Goal: Transaction & Acquisition: Purchase product/service

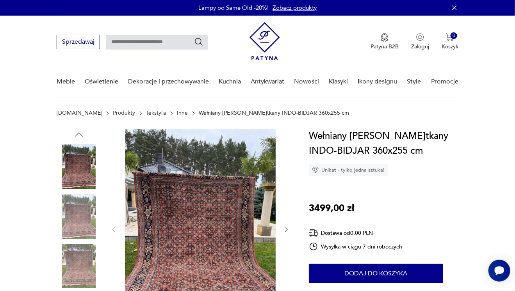
scroll to position [78, 0]
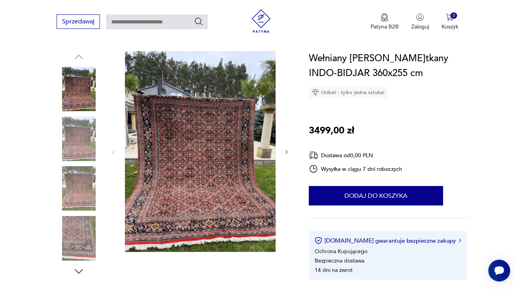
click at [84, 140] on img at bounding box center [79, 139] width 44 height 44
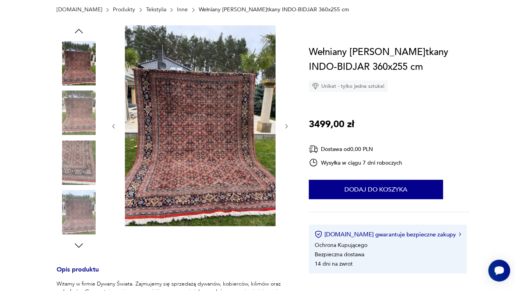
scroll to position [0, 0]
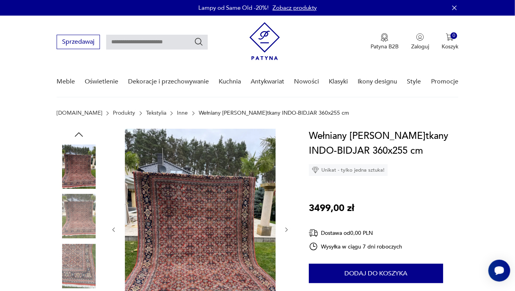
click at [177, 112] on link "Inne" at bounding box center [182, 113] width 11 height 6
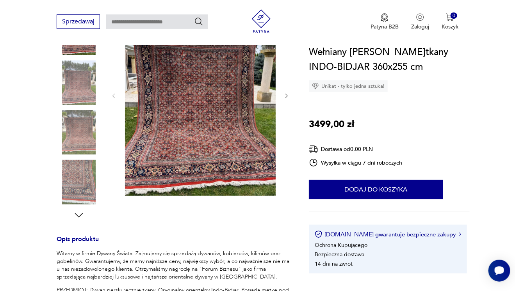
scroll to position [195, 0]
